Goal: Transaction & Acquisition: Book appointment/travel/reservation

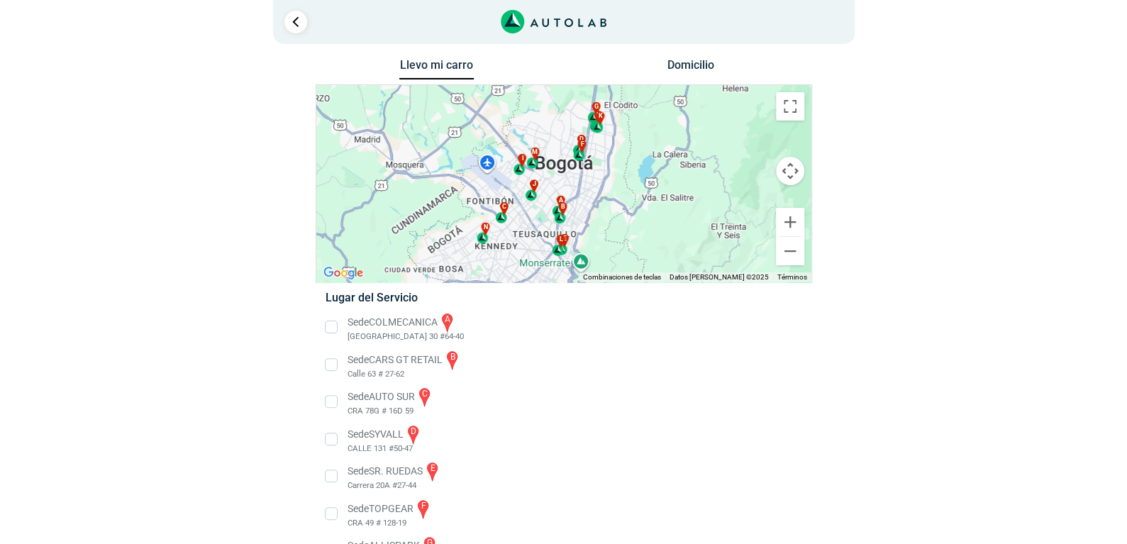
scroll to position [7, 0]
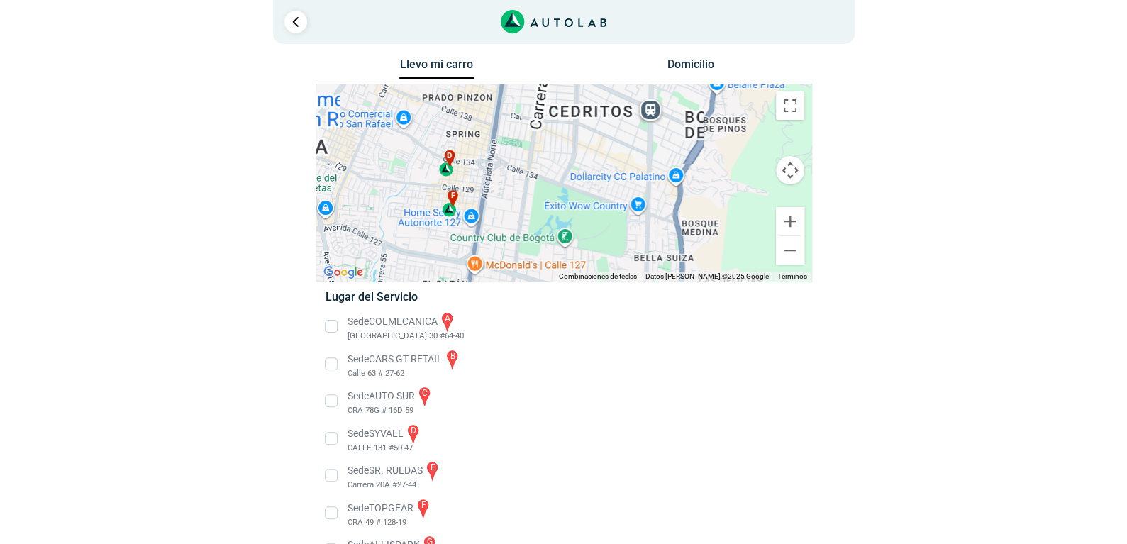
drag, startPoint x: 562, startPoint y: 135, endPoint x: 590, endPoint y: 282, distance: 149.6
click at [590, 282] on div "Llevo mi carro [GEOGRAPHIC_DATA] Para navegar por el mapa con gestos táctiles, …" at bounding box center [564, 450] width 497 height 791
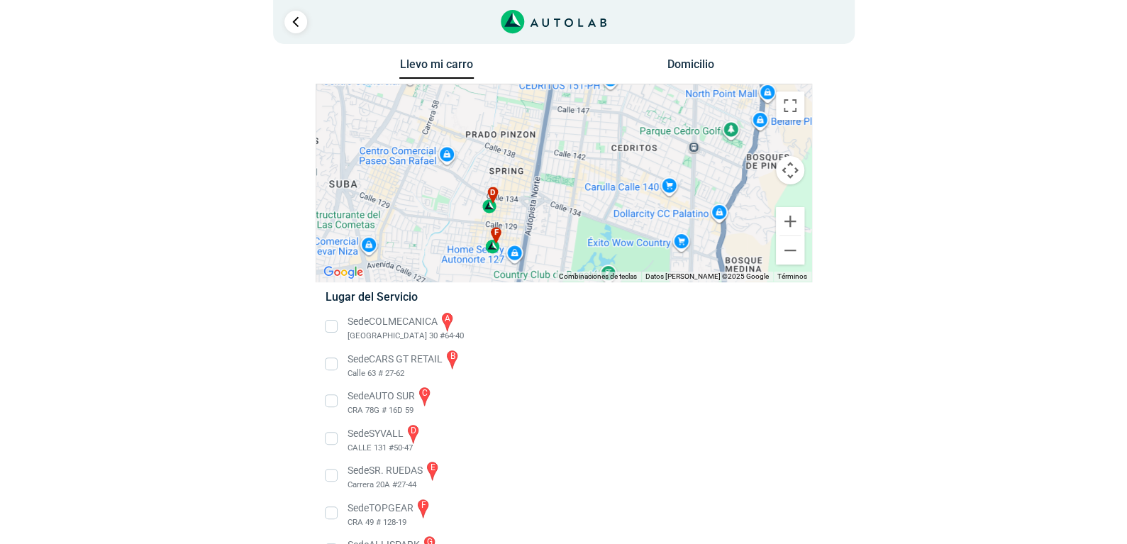
drag, startPoint x: 516, startPoint y: 185, endPoint x: 563, endPoint y: 223, distance: 59.5
click at [563, 223] on div "a b c d e f g" at bounding box center [563, 182] width 495 height 197
click at [489, 207] on div "d" at bounding box center [490, 200] width 16 height 27
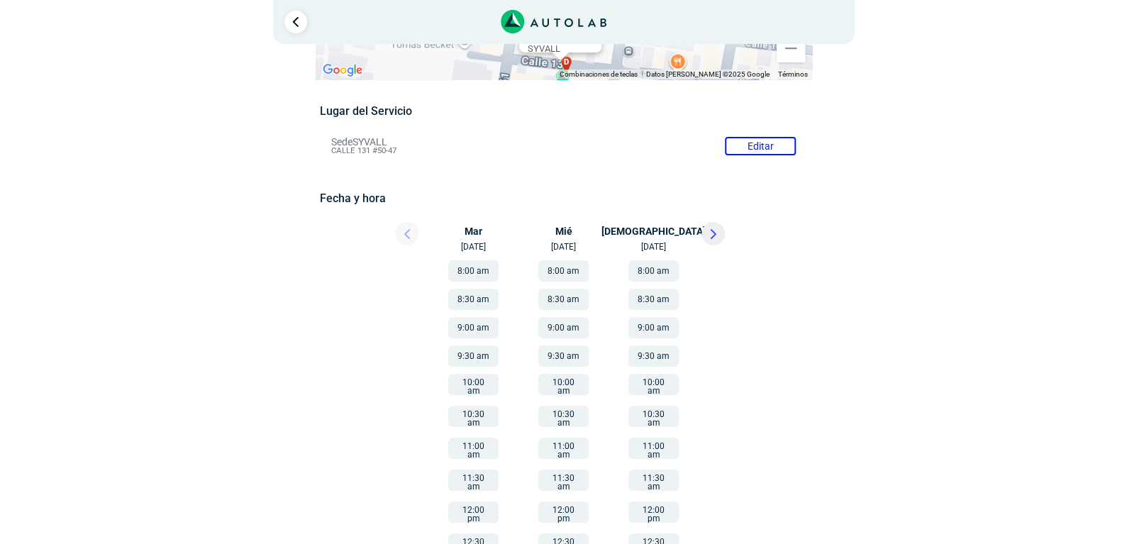
scroll to position [92, 0]
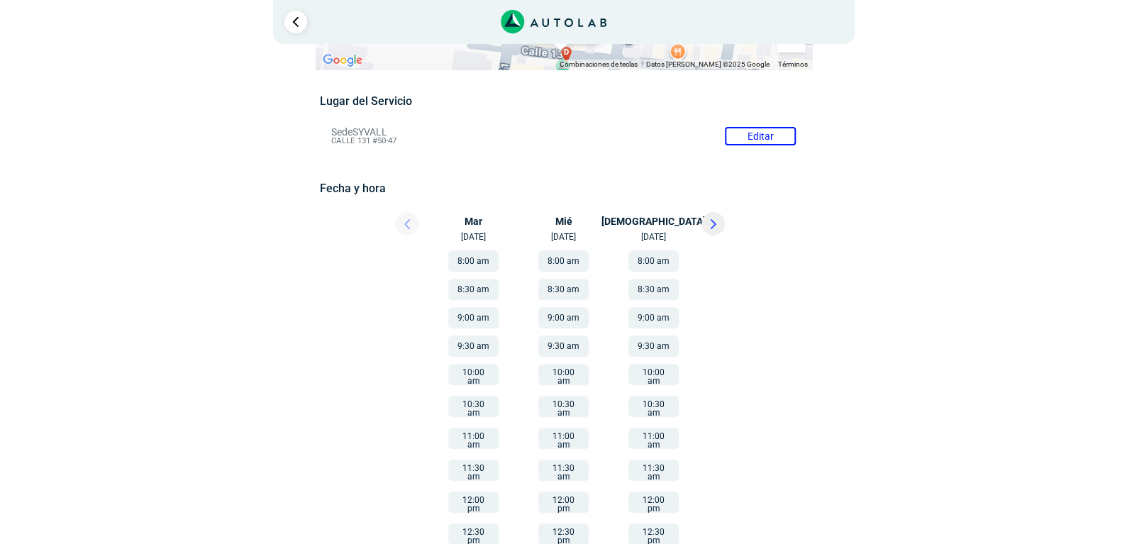
click at [484, 311] on button "9:00 am" at bounding box center [473, 317] width 50 height 21
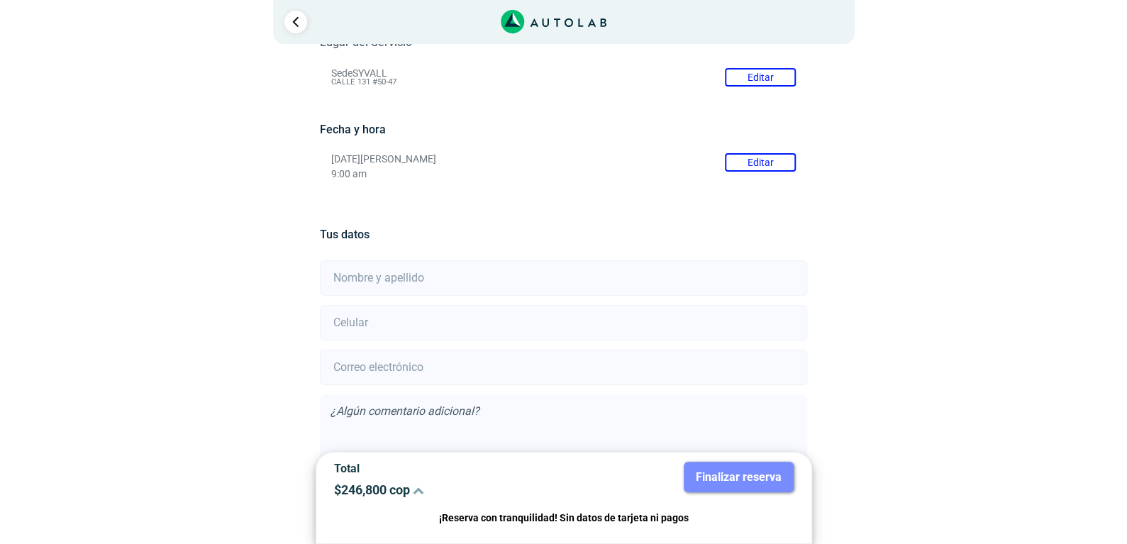
scroll to position [140, 0]
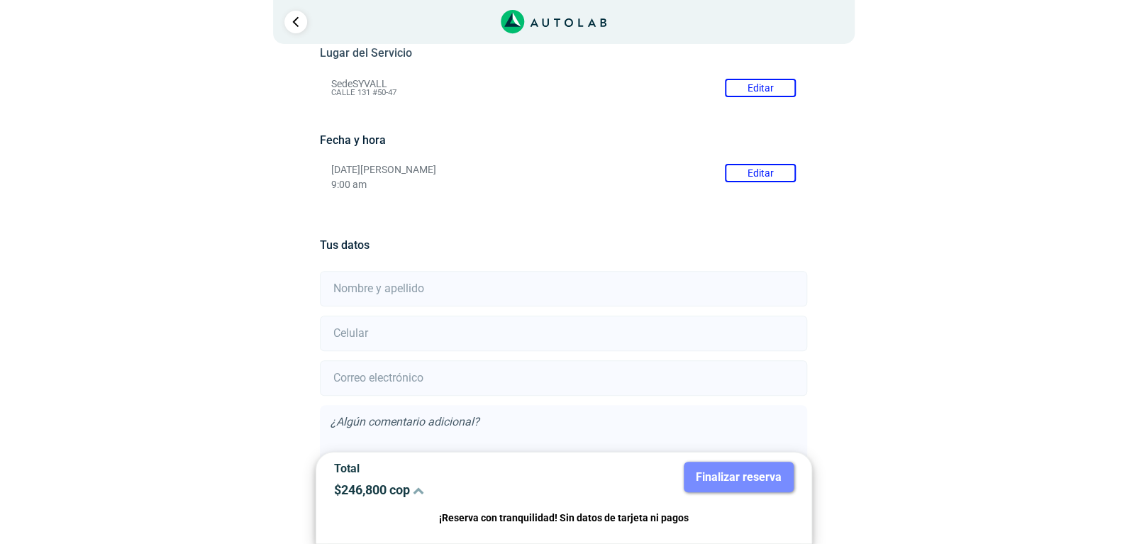
click at [436, 279] on input "text" at bounding box center [563, 288] width 487 height 35
type input "[PERSON_NAME]"
type input "3008067960"
type input "[EMAIL_ADDRESS][DOMAIN_NAME]"
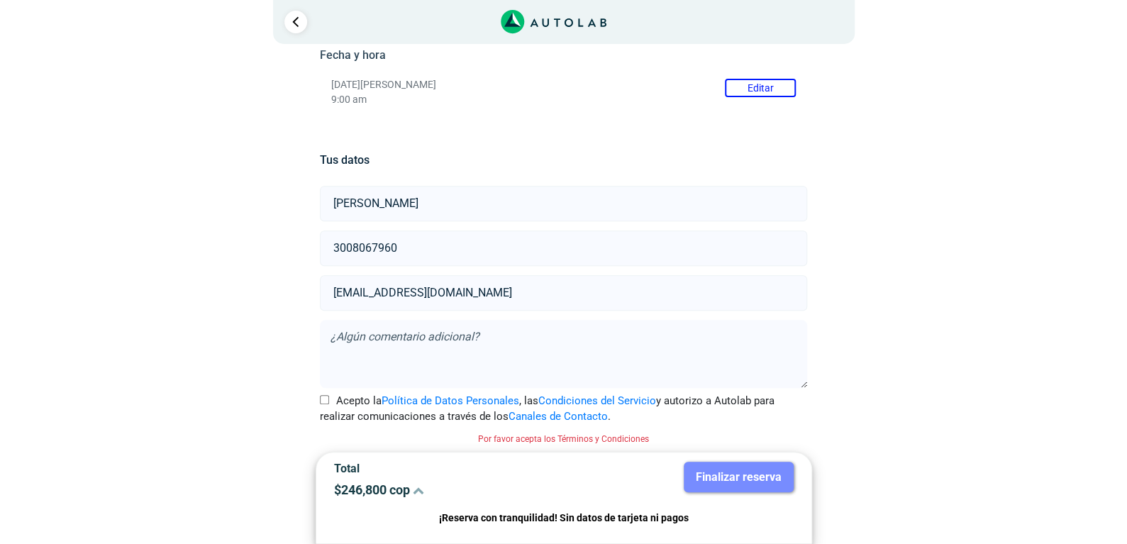
click at [318, 393] on div "Acepto la Política de Datos Personales , las Condiciones del Servicio y autoriz…" at bounding box center [563, 409] width 509 height 32
click at [320, 395] on input "Acepto la Política de Datos Personales , las Condiciones del Servicio y autoriz…" at bounding box center [324, 399] width 9 height 9
checkbox input "true"
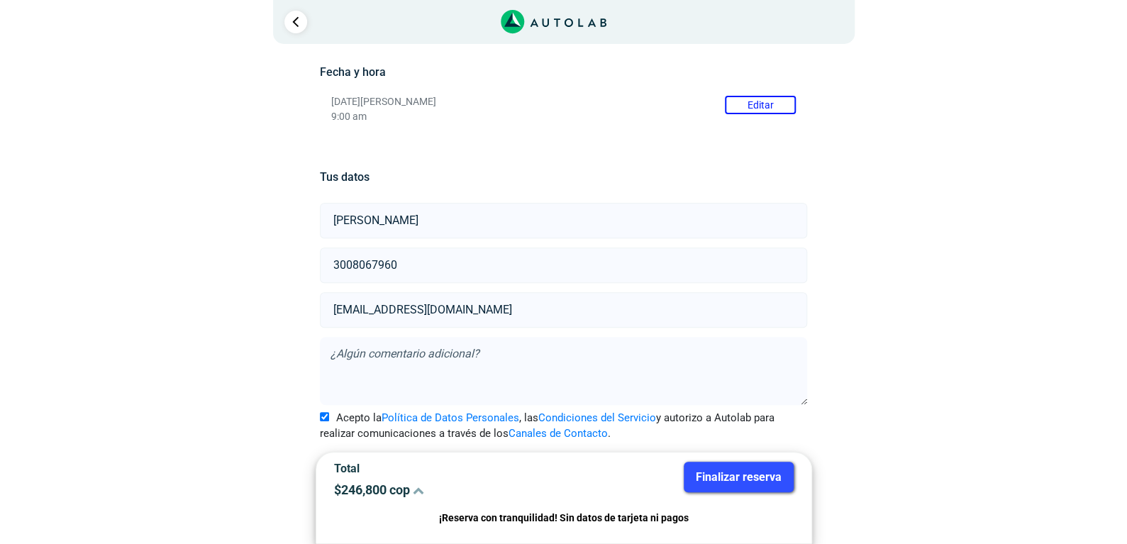
scroll to position [207, 0]
click at [738, 489] on button "Finalizar reserva" at bounding box center [739, 477] width 110 height 31
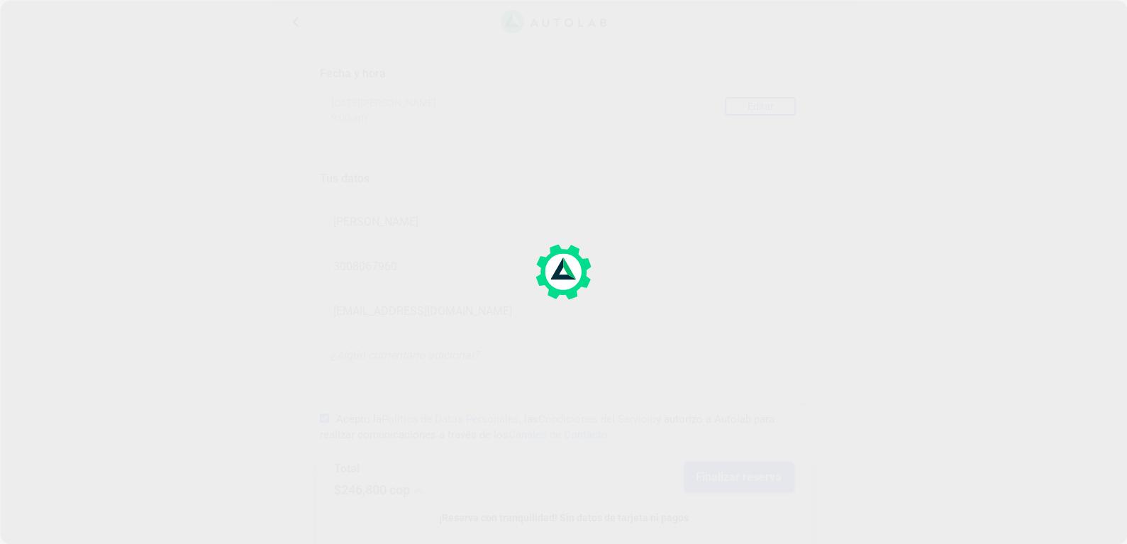
scroll to position [0, 0]
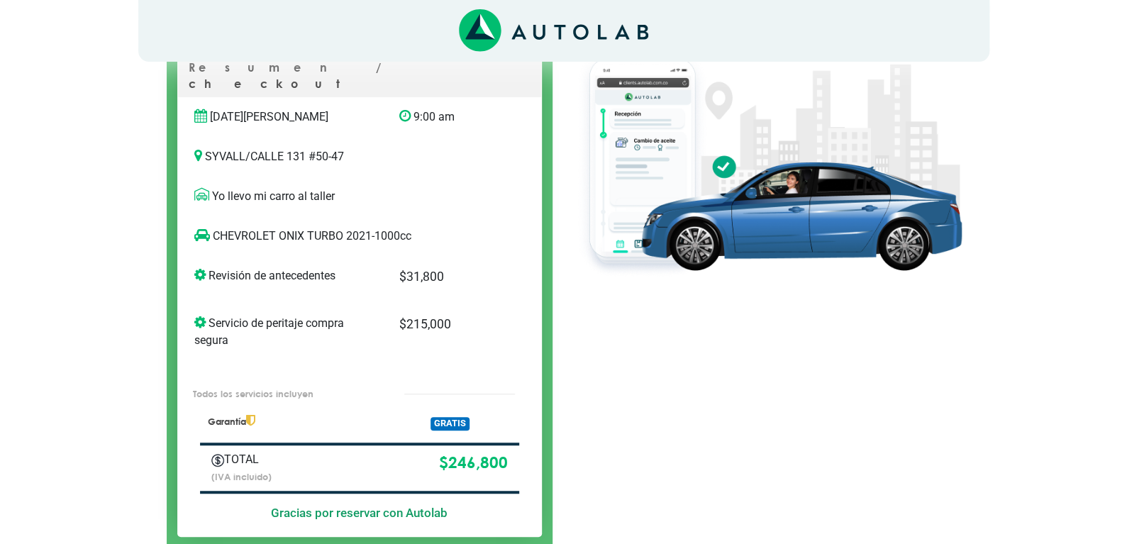
scroll to position [172, 0]
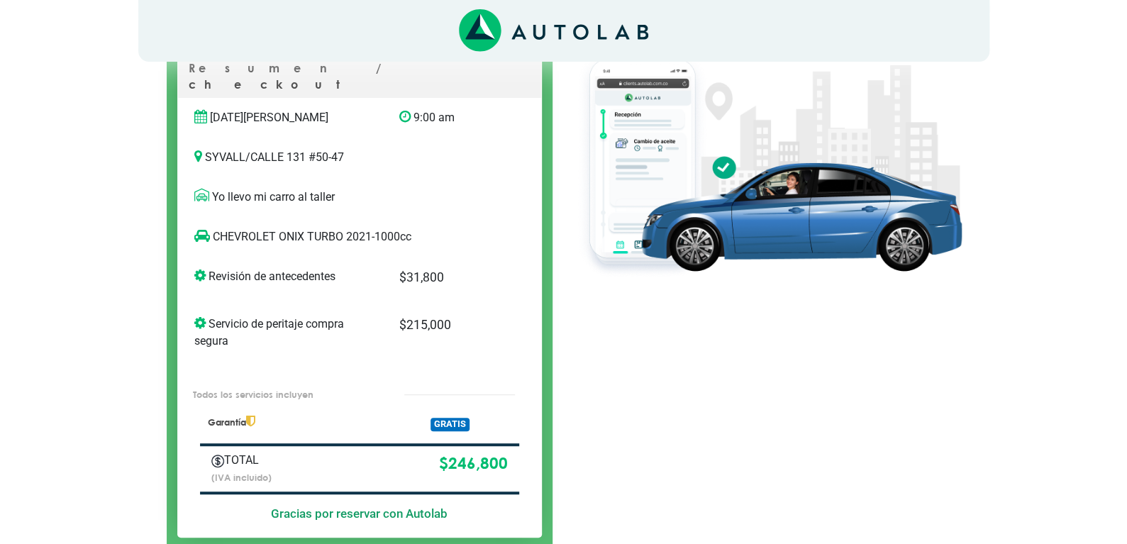
click at [539, 41] on icon "Link al sitio de autolab" at bounding box center [553, 30] width 189 height 43
